Goal: Task Accomplishment & Management: Complete application form

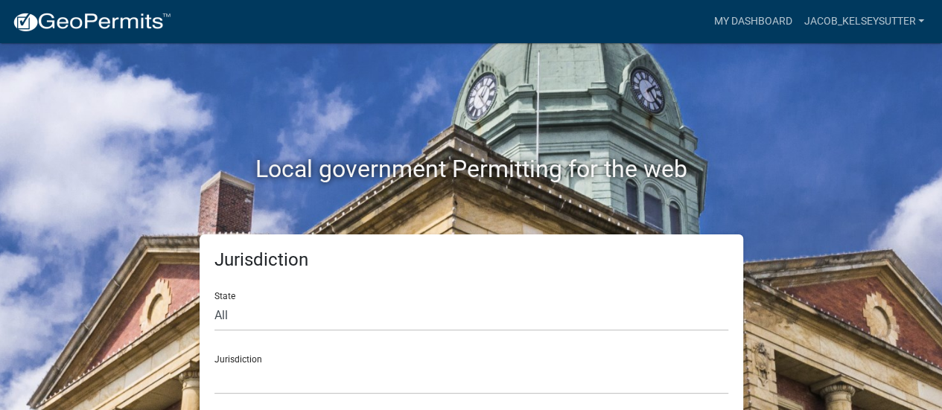
scroll to position [12, 0]
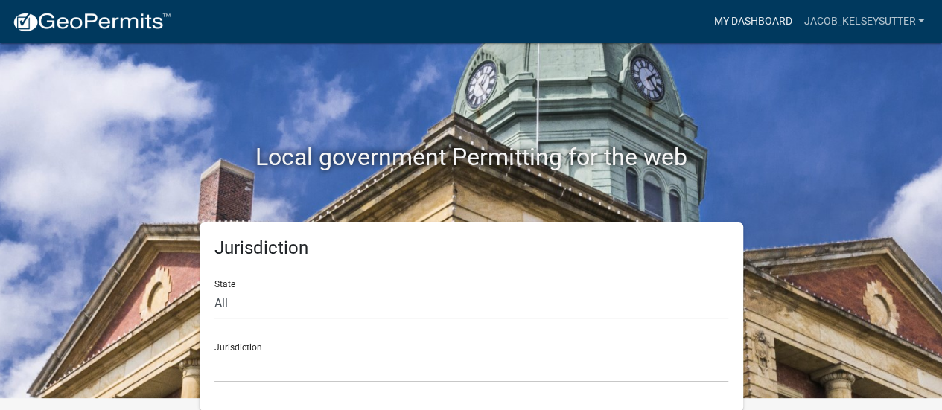
click at [752, 20] on link "My Dashboard" at bounding box center [752, 21] width 90 height 28
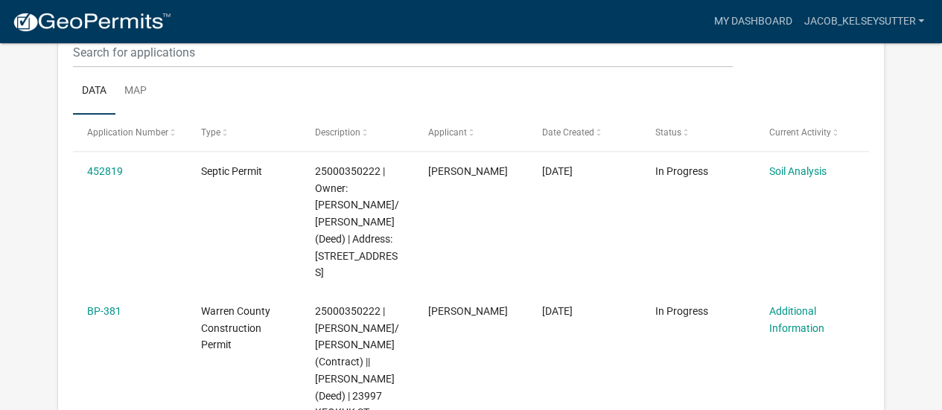
scroll to position [252, 0]
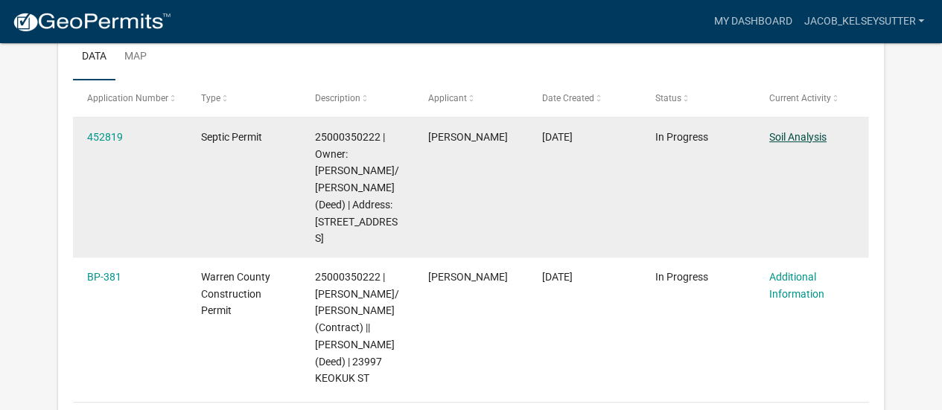
click at [811, 133] on link "Soil Analysis" at bounding box center [797, 137] width 57 height 12
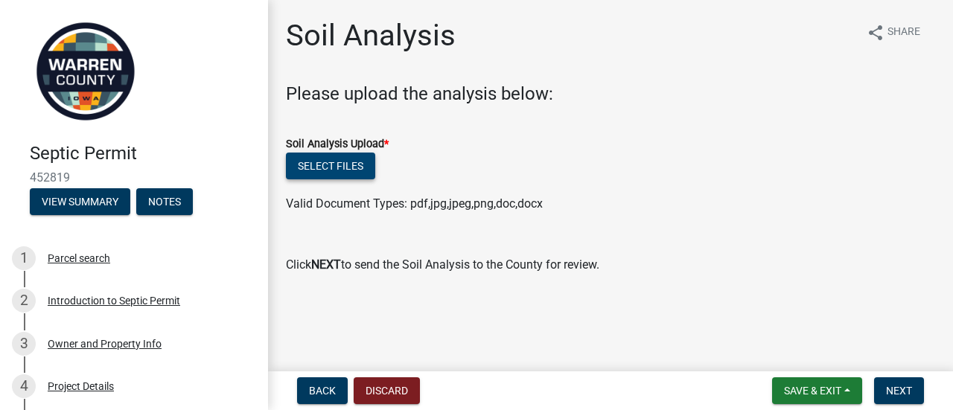
click at [344, 169] on button "Select files" at bounding box center [330, 166] width 89 height 27
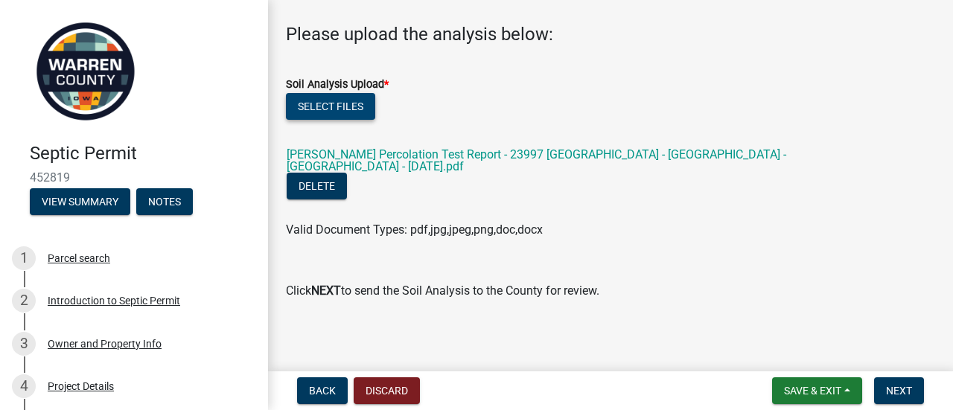
scroll to position [62, 0]
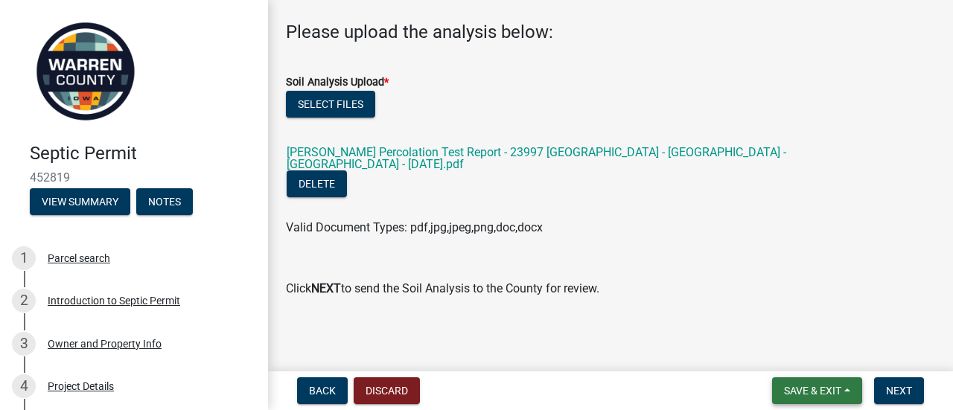
click at [850, 392] on button "Save & Exit" at bounding box center [817, 390] width 90 height 27
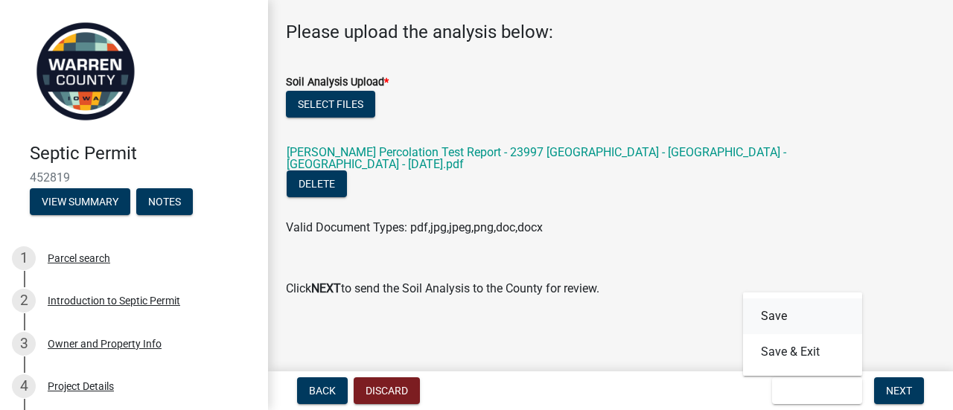
click at [779, 327] on button "Save" at bounding box center [802, 317] width 119 height 36
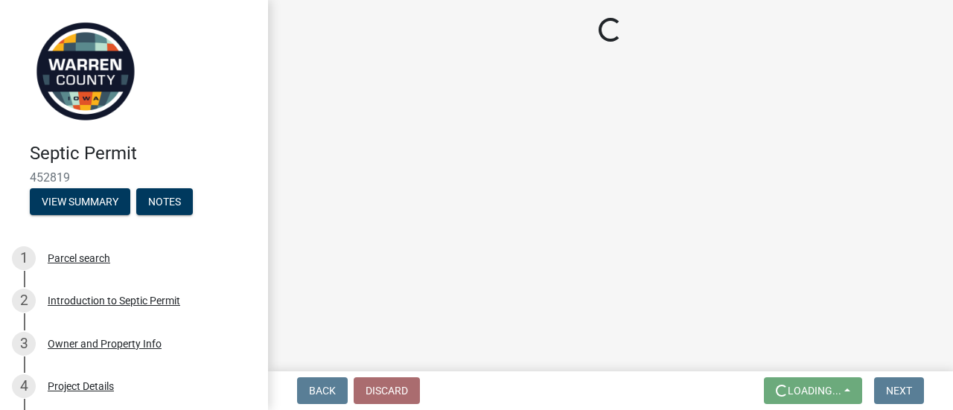
scroll to position [0, 0]
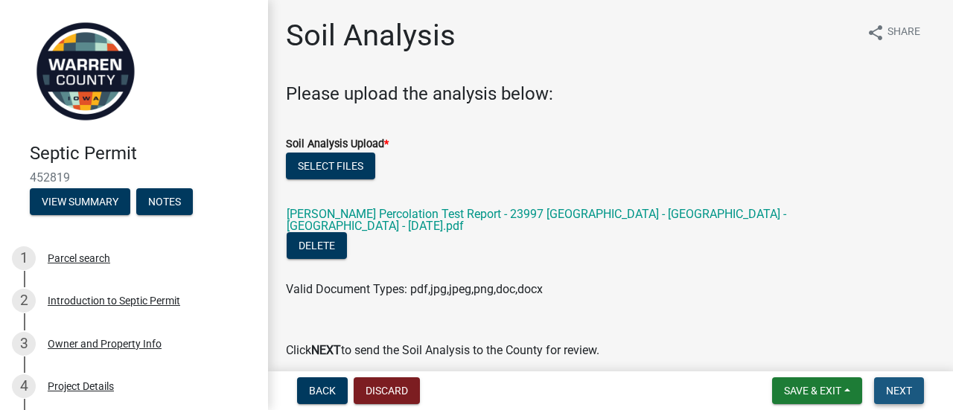
click at [904, 392] on span "Next" at bounding box center [899, 391] width 26 height 12
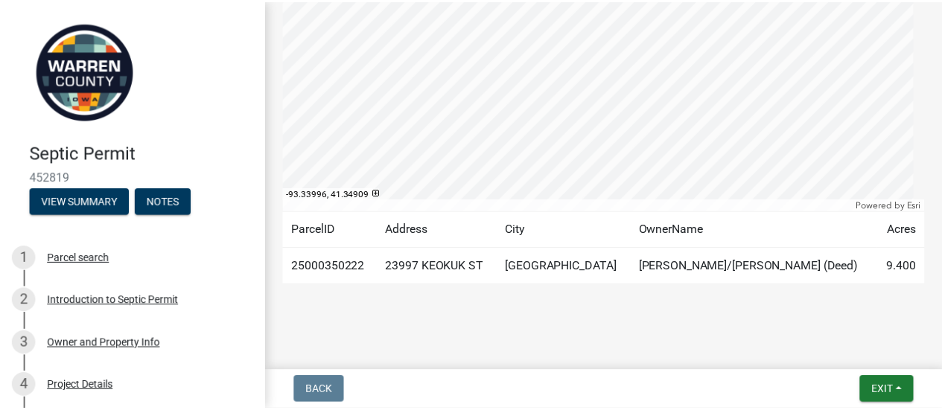
scroll to position [345, 0]
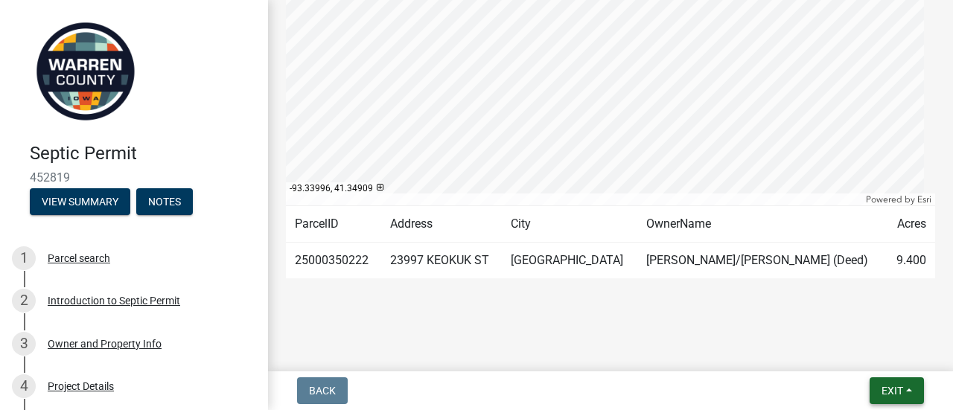
click at [881, 386] on span "Exit" at bounding box center [892, 391] width 22 height 12
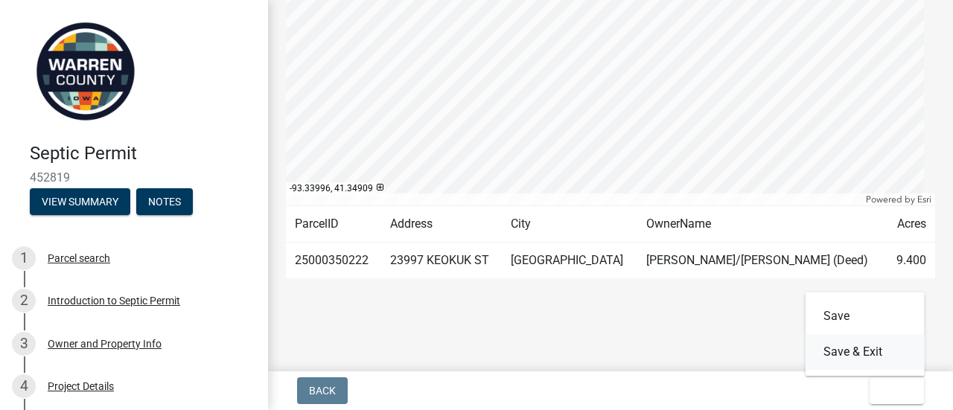
click at [870, 351] on button "Save & Exit" at bounding box center [864, 352] width 119 height 36
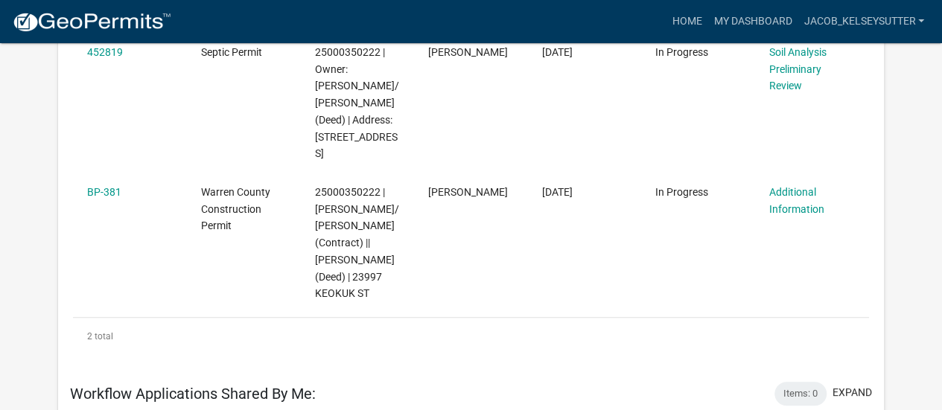
scroll to position [343, 0]
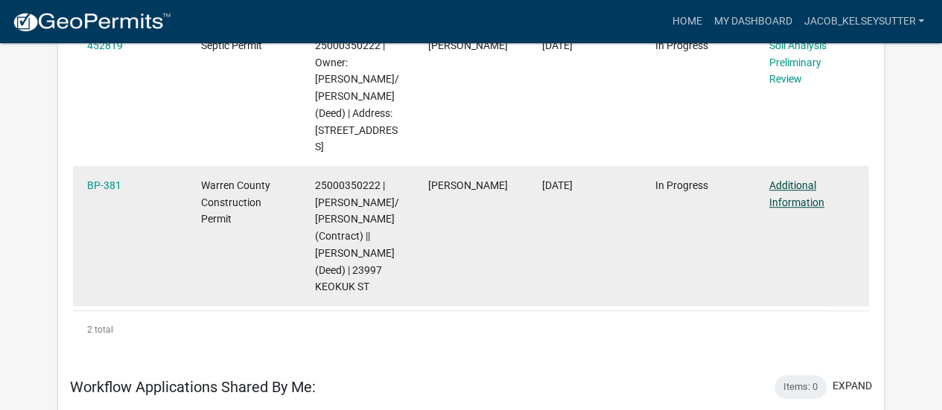
click at [805, 179] on link "Additional Information" at bounding box center [796, 193] width 55 height 29
